Goal: Task Accomplishment & Management: Use online tool/utility

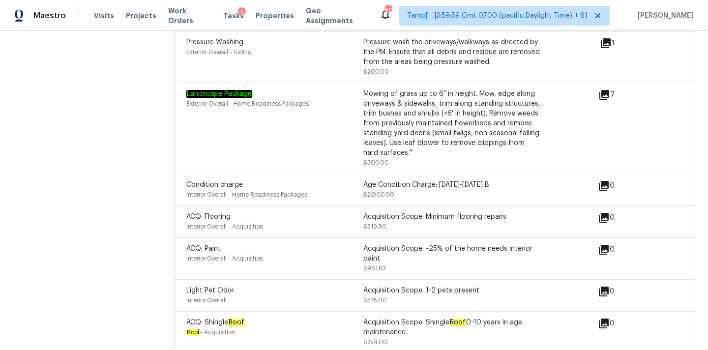
scroll to position [1348, 0]
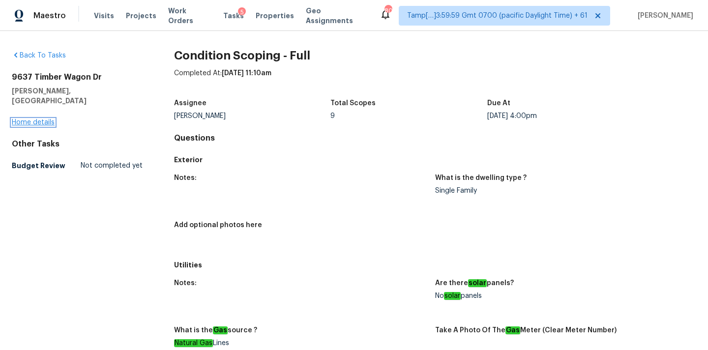
click at [40, 119] on link "Home details" at bounding box center [33, 122] width 43 height 7
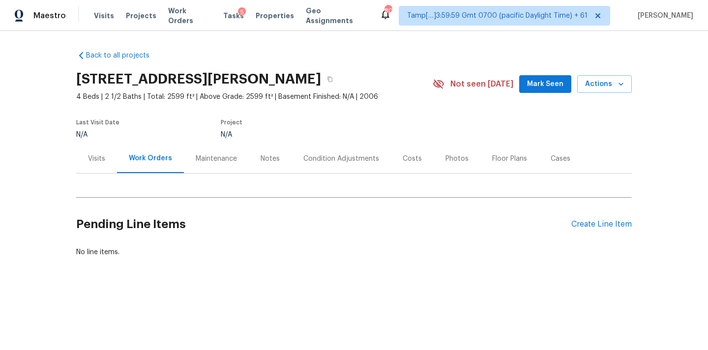
click at [323, 158] on div "Condition Adjustments" at bounding box center [341, 159] width 76 height 10
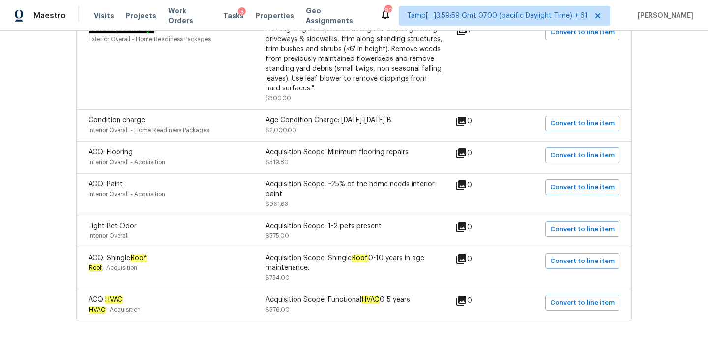
scroll to position [311, 0]
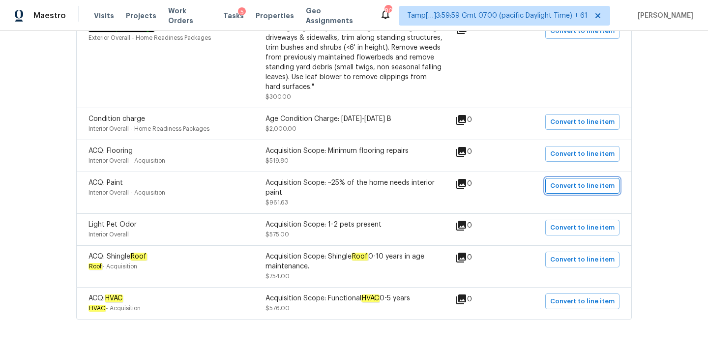
click at [572, 189] on span "Convert to line item" at bounding box center [582, 185] width 64 height 11
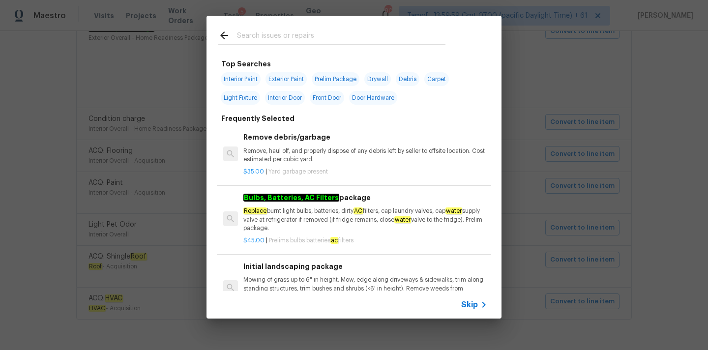
click at [474, 303] on span "Skip" at bounding box center [469, 305] width 17 height 10
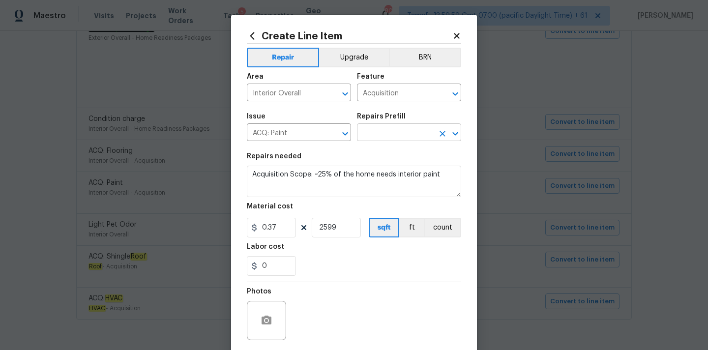
click at [395, 130] on input "text" at bounding box center [395, 133] width 77 height 15
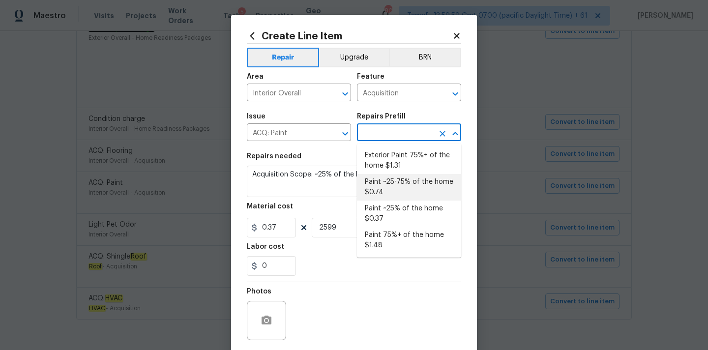
click at [402, 186] on li "Paint ~25-75% of the home $0.74" at bounding box center [409, 187] width 104 height 27
type input "Paint ~25-75% of the home $0.74"
type textarea "Acquisition Scope: ~25 - 75% of the home needs interior paint"
type input "0.74"
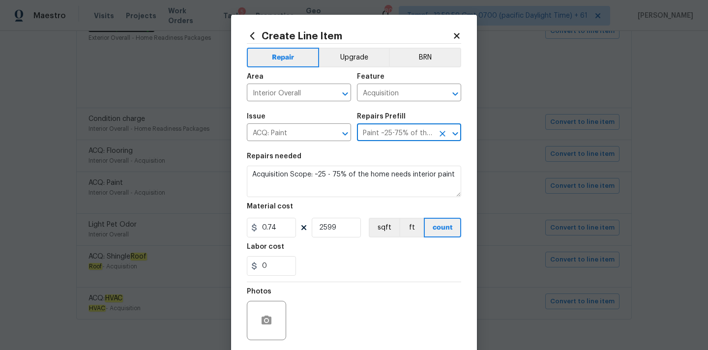
click at [456, 35] on icon at bounding box center [456, 35] width 5 height 5
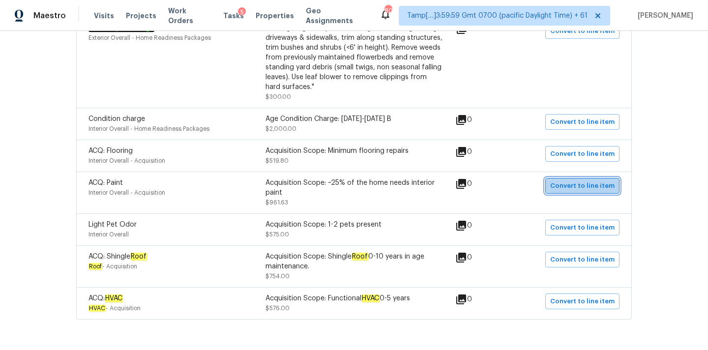
click at [593, 189] on span "Convert to line item" at bounding box center [582, 185] width 64 height 11
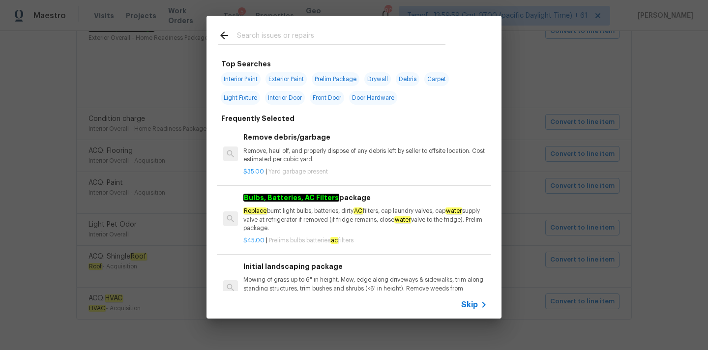
click at [466, 297] on div "Skip" at bounding box center [353, 305] width 295 height 28
click at [470, 307] on span "Skip" at bounding box center [469, 305] width 17 height 10
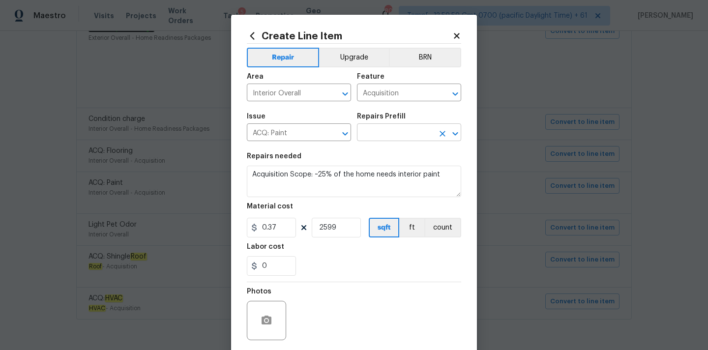
click at [387, 130] on input "text" at bounding box center [395, 133] width 77 height 15
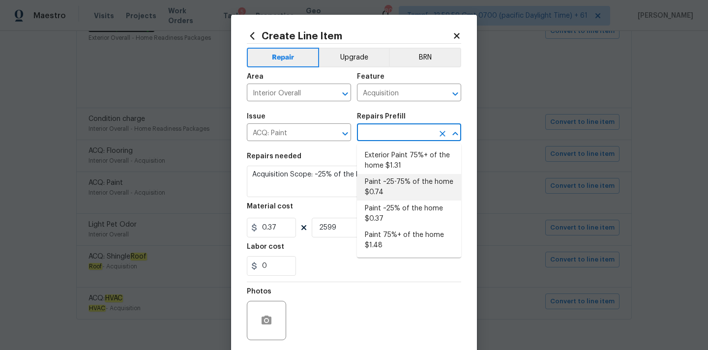
click at [402, 188] on li "Paint ~25-75% of the home $0.74" at bounding box center [409, 187] width 104 height 27
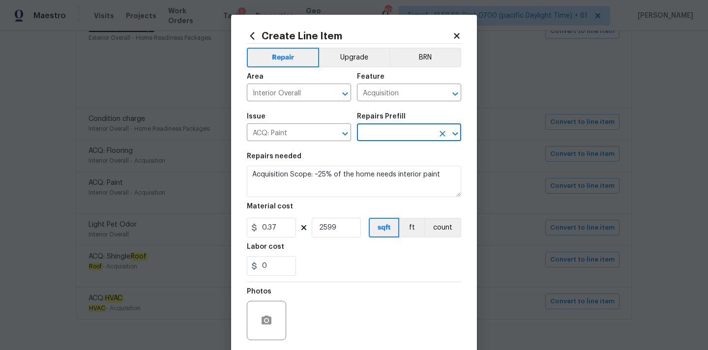
type input "Paint ~25-75% of the home $0.74"
type textarea "Acquisition Scope: ~25 - 75% of the home needs interior paint"
type input "0.74"
